Goal: Information Seeking & Learning: Learn about a topic

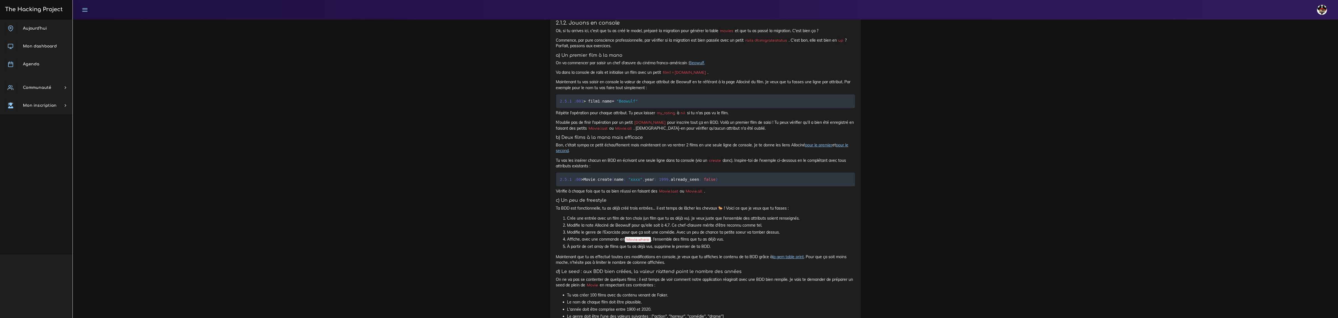
scroll to position [495, 0]
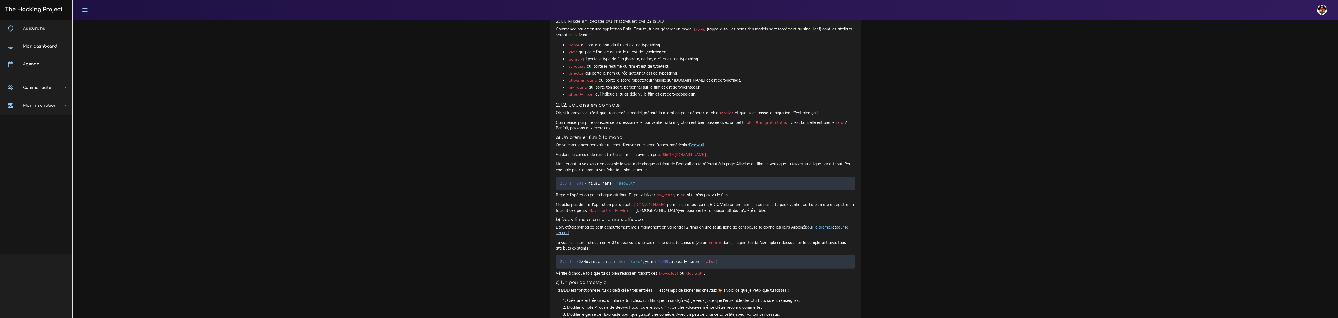
scroll to position [145, 0]
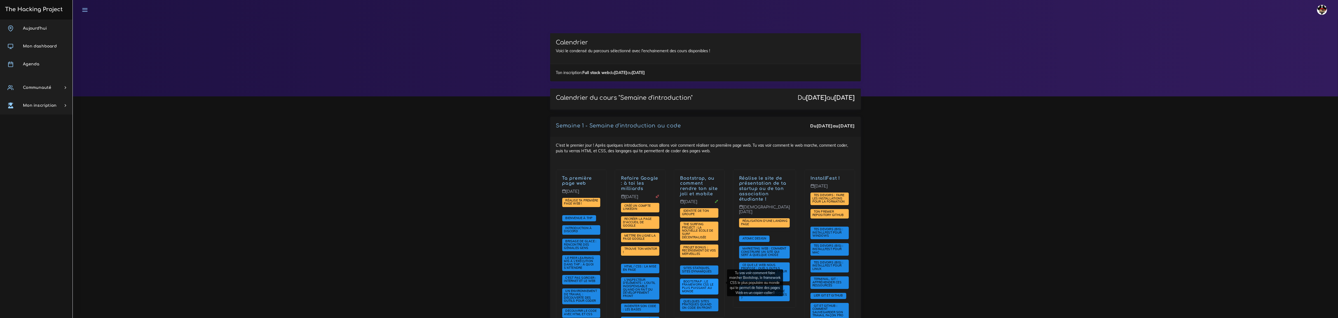
click at [706, 283] on span "Bootstrap : le framework CSS le plus puissant au monde" at bounding box center [697, 287] width 31 height 14
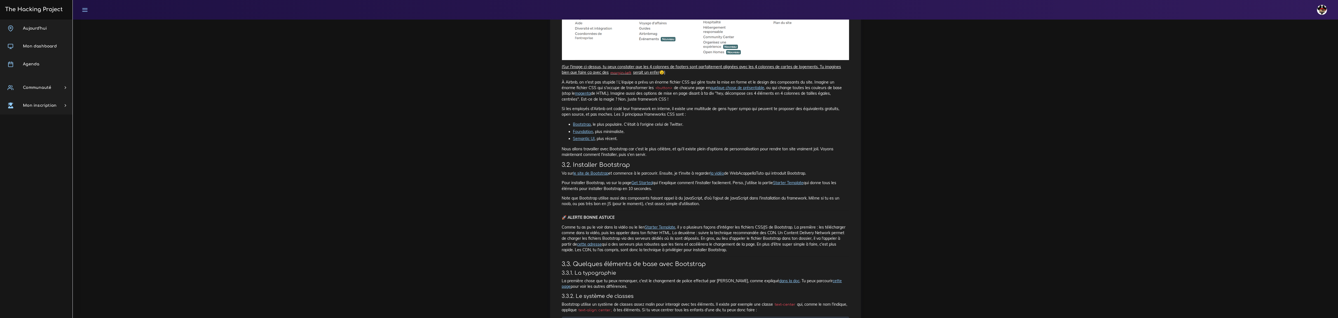
scroll to position [385, 0]
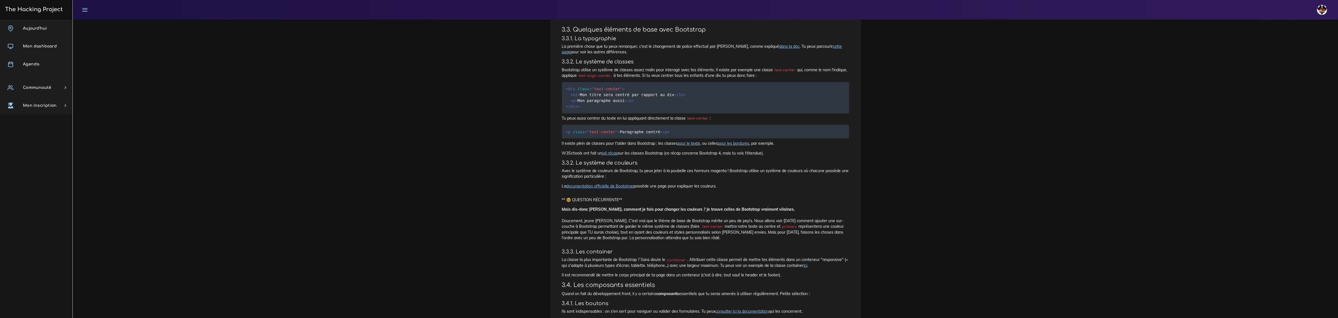
scroll to position [630, 0]
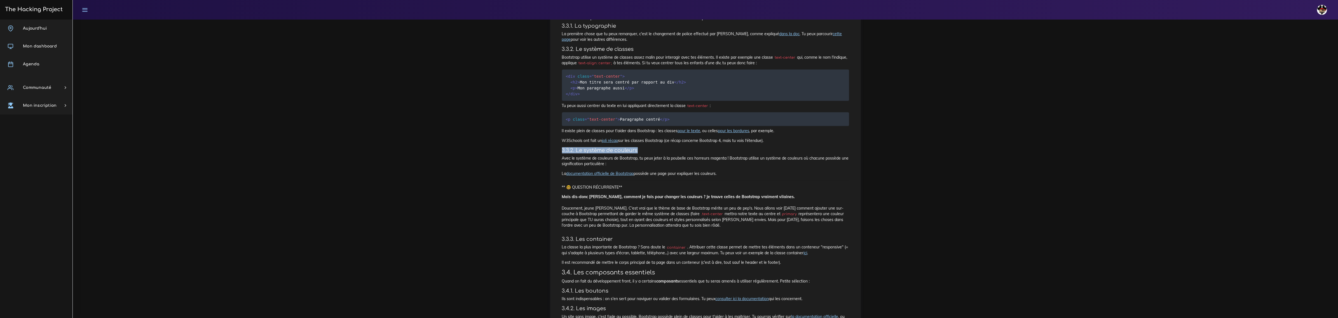
drag, startPoint x: 560, startPoint y: 150, endPoint x: 684, endPoint y: 147, distance: 124.5
click at [682, 147] on div "Bootstrap : le framework CSS le plus puissant au monde Tu vas voir comment fair…" at bounding box center [705, 266] width 299 height 1663
click at [780, 151] on h4 "3.3.2. Le système de couleurs" at bounding box center [705, 150] width 287 height 6
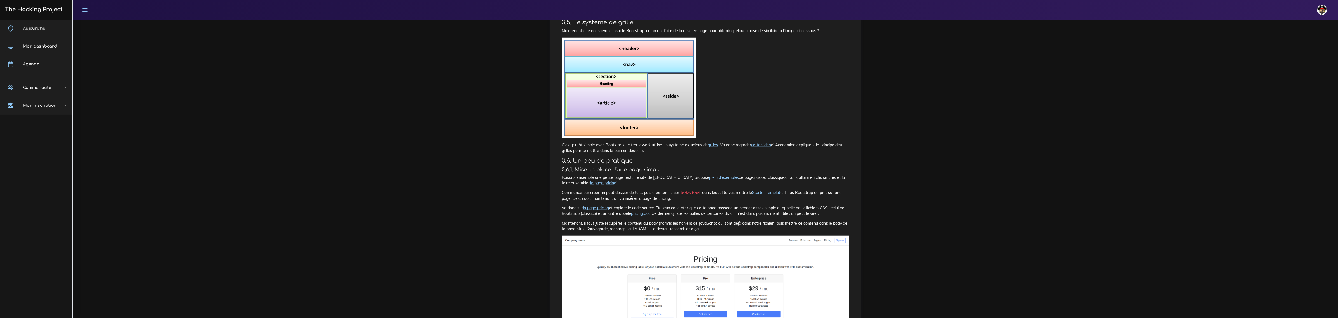
scroll to position [1240, 0]
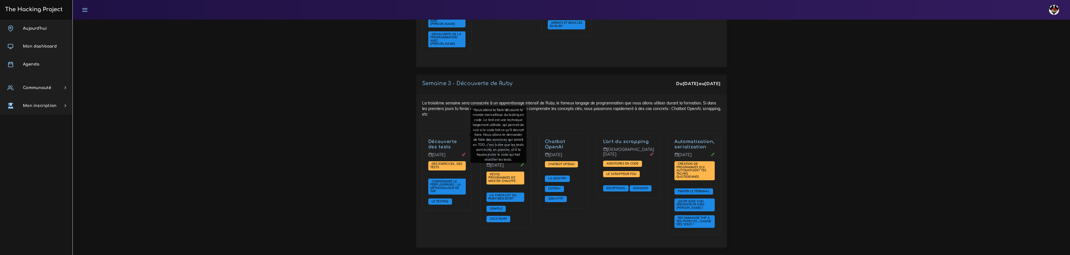
scroll to position [516, 0]
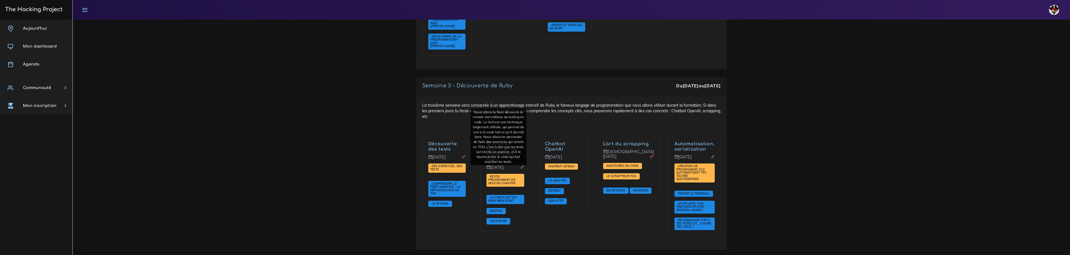
click at [549, 110] on div "La troisième semaine sera consacrée à un apprentissage intensif de Ruby, le fam…" at bounding box center [571, 173] width 311 height 153
click at [617, 113] on div "La troisième semaine sera consacrée à un apprentissage intensif de Ruby, le fam…" at bounding box center [571, 173] width 311 height 153
click at [665, 109] on div "La troisième semaine sera consacrée à un apprentissage intensif de Ruby, le fam…" at bounding box center [571, 173] width 311 height 153
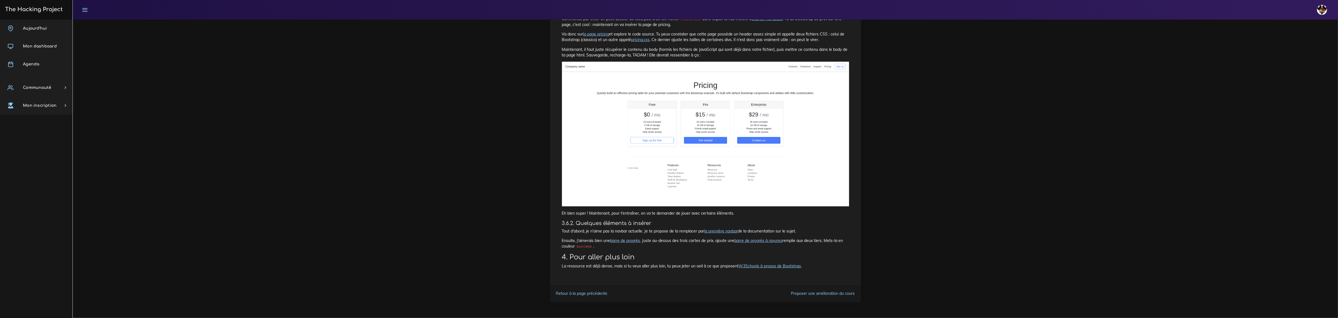
scroll to position [1450, 0]
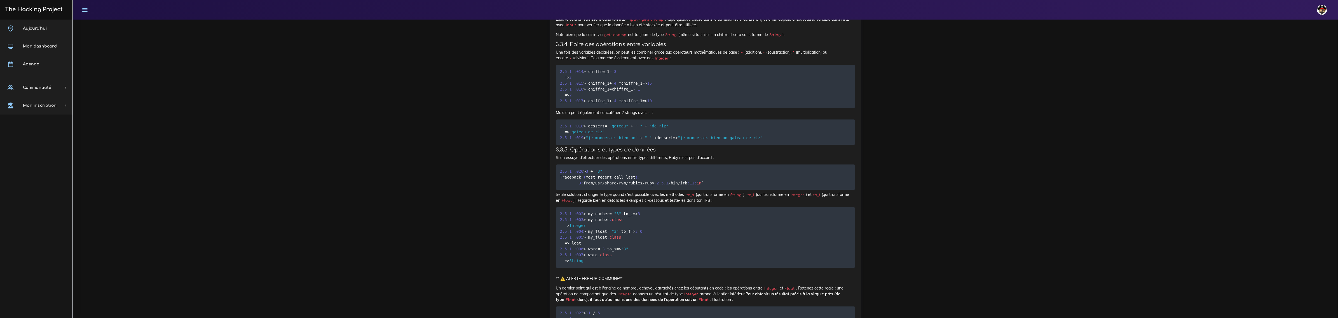
scroll to position [2938, 0]
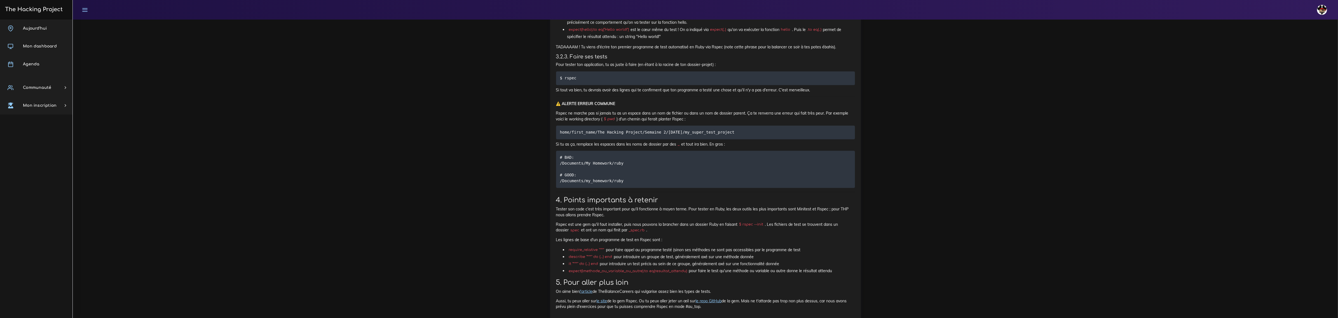
scroll to position [2227, 0]
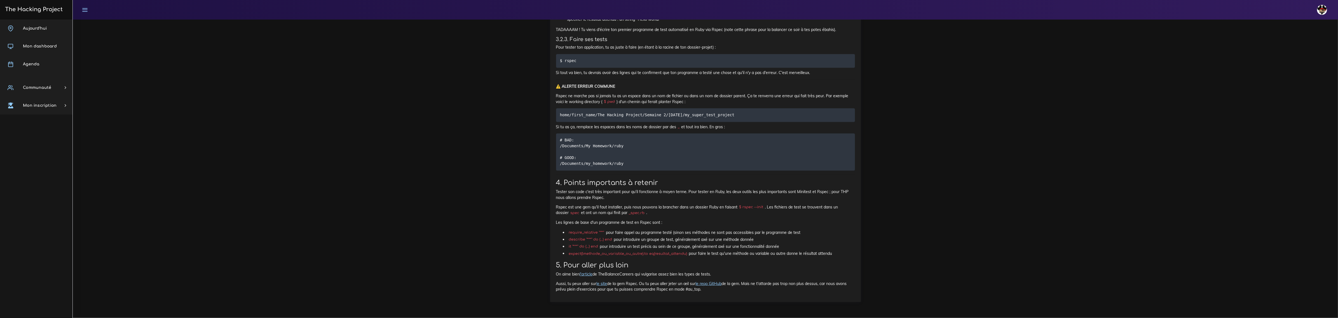
click at [570, 246] on code "it "***" do (...) end" at bounding box center [583, 247] width 32 height 6
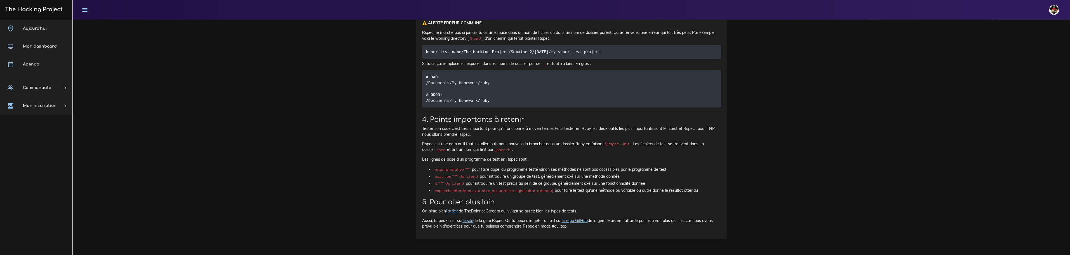
scroll to position [2283, 0]
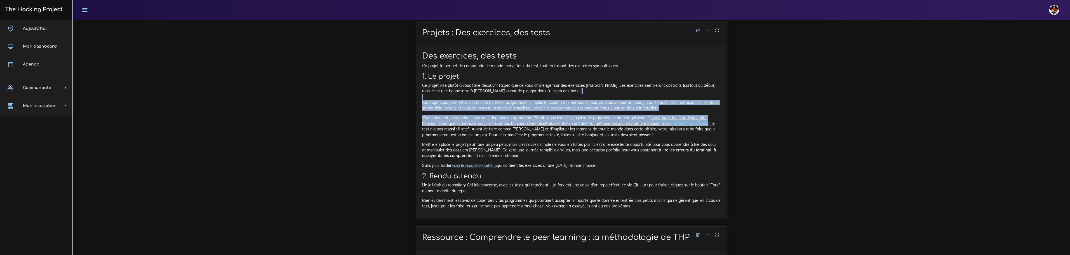
scroll to position [308, 0]
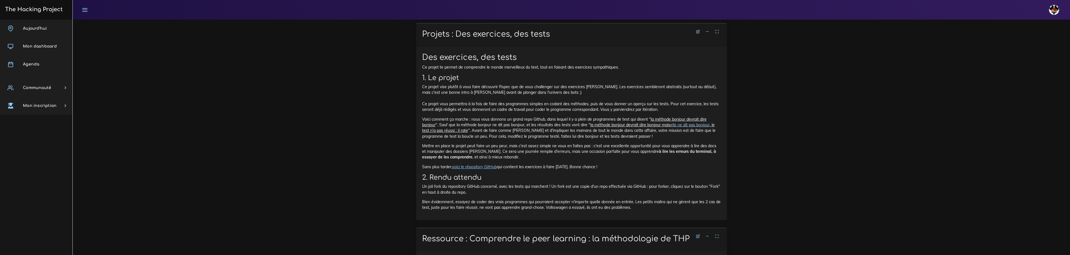
click at [425, 65] on p "Ce projet te permet de comprendre le monde merveilleux du test, tout en faisant…" at bounding box center [571, 67] width 299 height 6
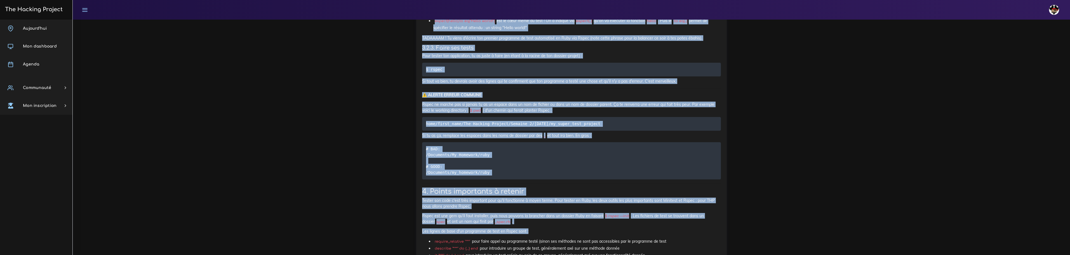
scroll to position [2287, 0]
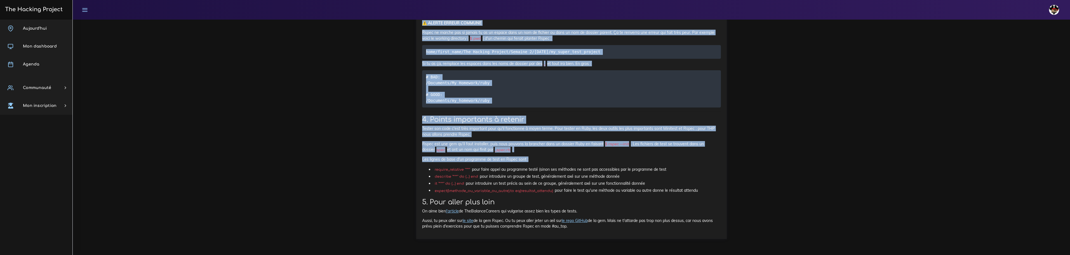
drag, startPoint x: 428, startPoint y: 34, endPoint x: 725, endPoint y: 233, distance: 356.7
copy div "Loremip : Dol sitametco, adi elits Doe temporinc, utl etdol Ma aliqua en admini…"
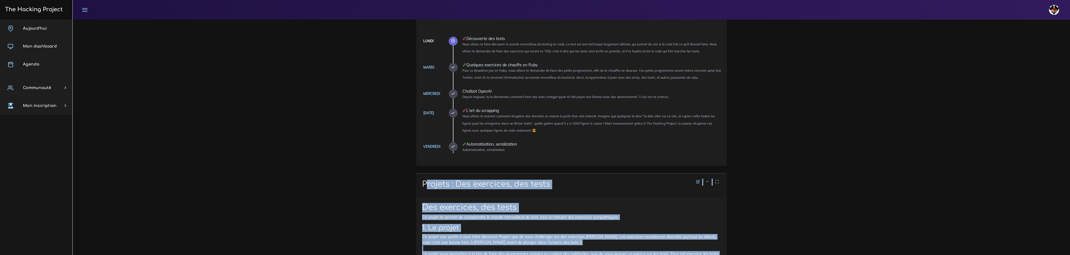
scroll to position [21, 0]
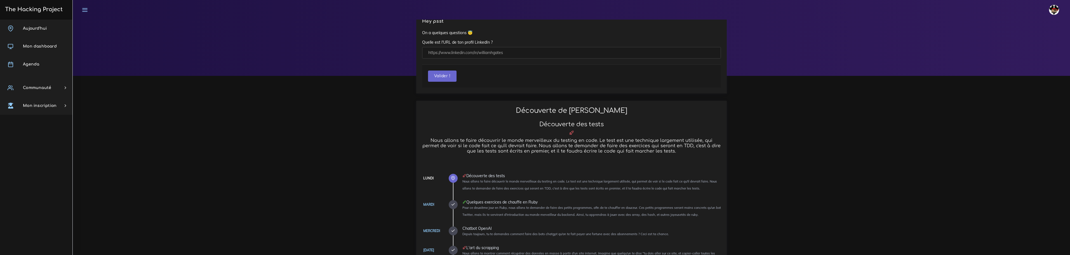
click at [426, 117] on div "Découverte de Ruby Découverte des tests Nous allons te faire découvrir le monde…" at bounding box center [571, 131] width 307 height 49
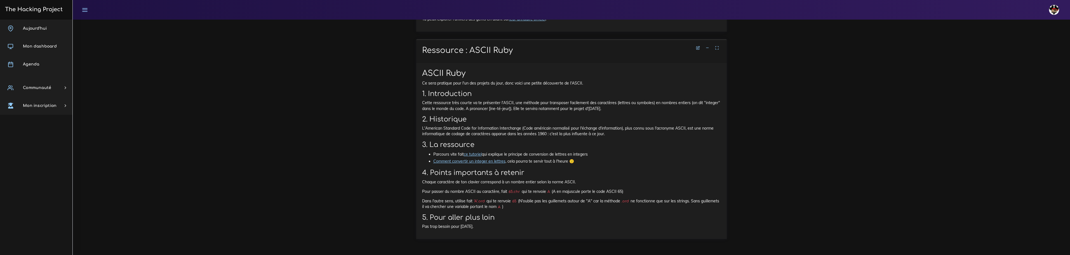
scroll to position [3702, 0]
drag, startPoint x: 433, startPoint y: 140, endPoint x: 682, endPoint y: 233, distance: 265.2
copy div "Petits programmes de mise en chauffe Maintenant que tu sais lancer un programme…"
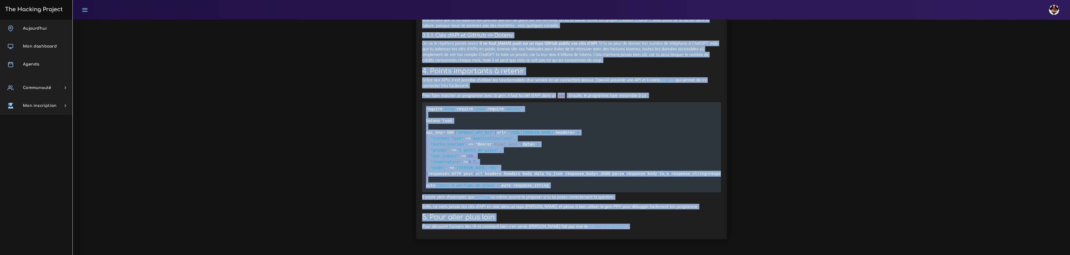
scroll to position [3659, 0]
drag, startPoint x: 422, startPoint y: 98, endPoint x: 676, endPoint y: 231, distance: 286.1
copy div "Loremip DoloRS Ametco adipisci, el se doeiusmo tempori utlab etd magn aliquae a…"
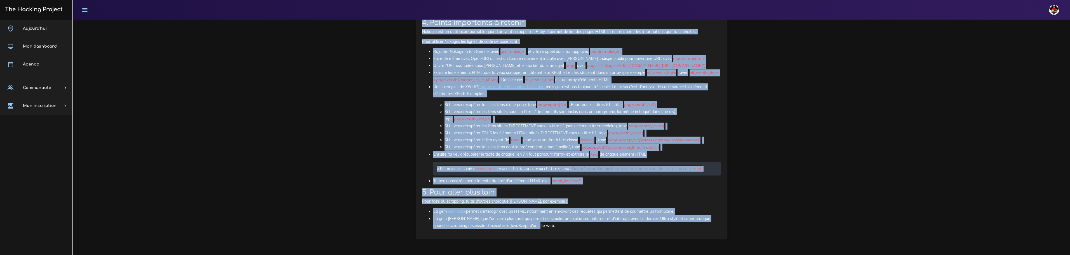
scroll to position [2140, 0]
drag, startPoint x: 422, startPoint y: 118, endPoint x: 562, endPoint y: 224, distance: 175.2
copy div "Loremipsu do sita Co adi elits do eius temp IncidiDu utla etdolore mag aliquaen…"
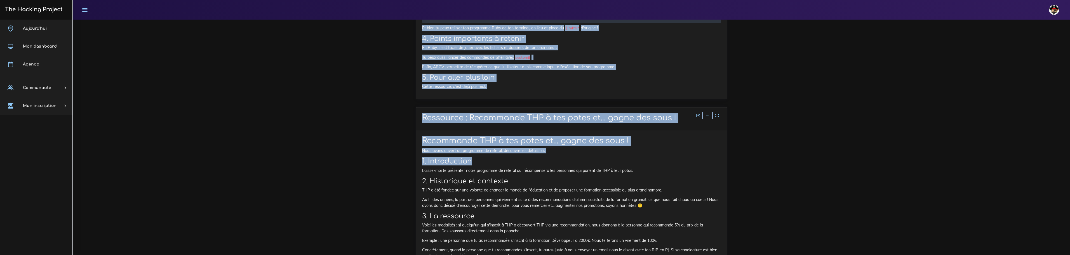
scroll to position [3293, 0]
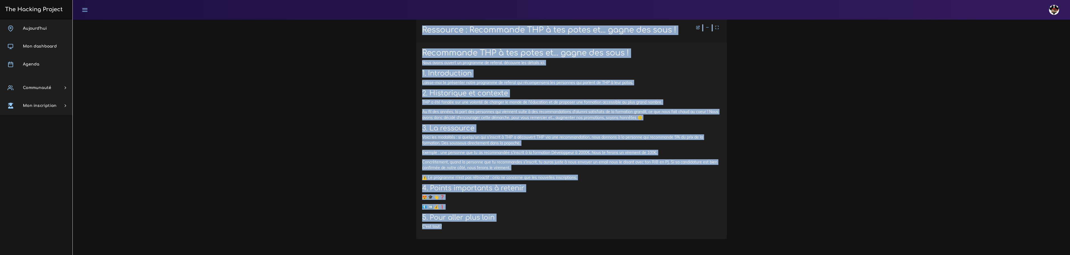
drag, startPoint x: 422, startPoint y: 138, endPoint x: 741, endPoint y: 268, distance: 344.2
copy div "Loremips do sitametcon adi elitseddoeiu tem incidi utlaboreetdo Ma ali enima mi…"
